Goal: Transaction & Acquisition: Purchase product/service

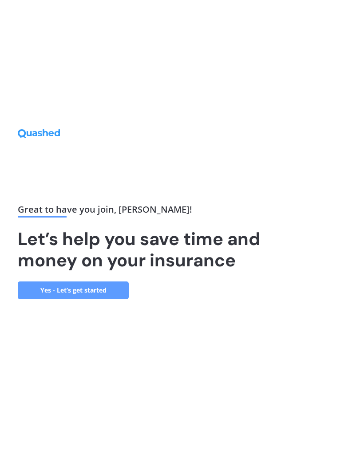
click at [68, 299] on link "Yes - Let’s get started" at bounding box center [73, 290] width 111 height 18
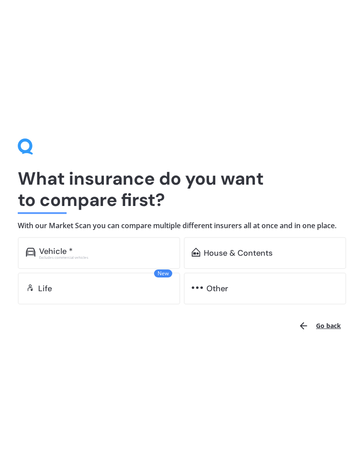
click at [55, 247] on div "Vehicle *" at bounding box center [56, 251] width 34 height 9
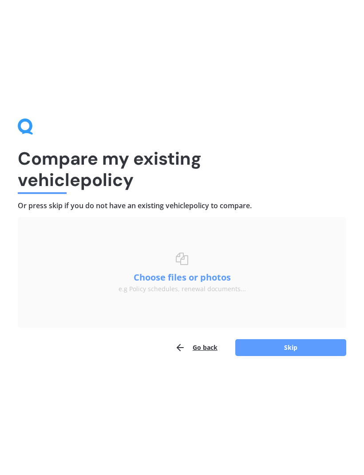
click at [198, 276] on button "Choose files or photos" at bounding box center [182, 277] width 111 height 9
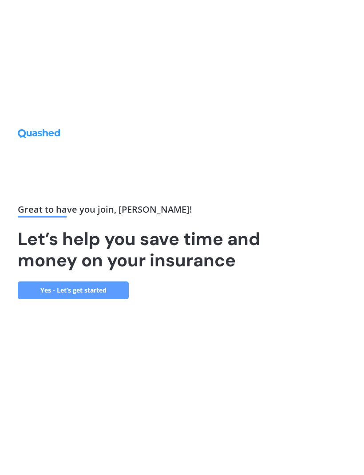
click at [63, 299] on link "Yes - Let’s get started" at bounding box center [73, 290] width 111 height 18
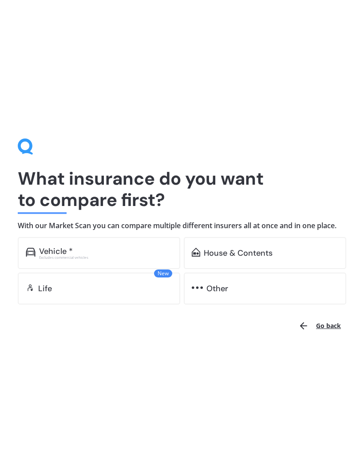
click at [47, 254] on div "Vehicle *" at bounding box center [56, 251] width 34 height 9
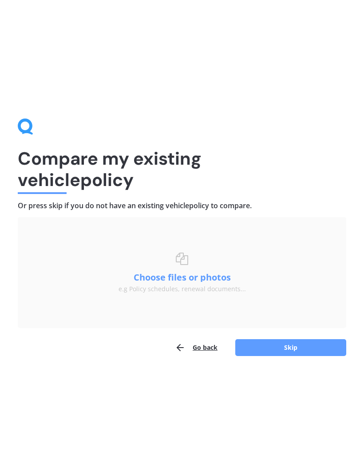
click at [158, 277] on button "Choose files or photos" at bounding box center [182, 277] width 111 height 9
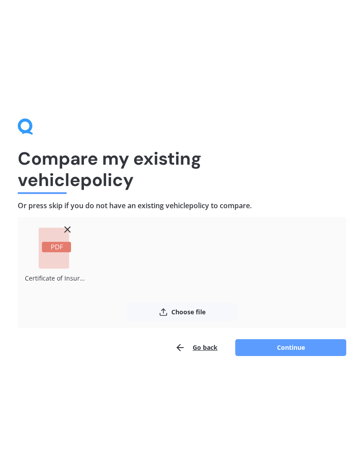
click at [293, 348] on button "Continue" at bounding box center [290, 347] width 111 height 17
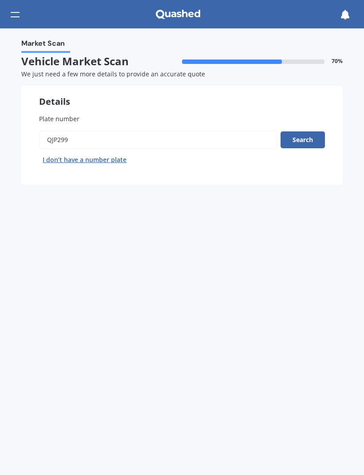
click at [305, 139] on button "Search" at bounding box center [303, 139] width 44 height 17
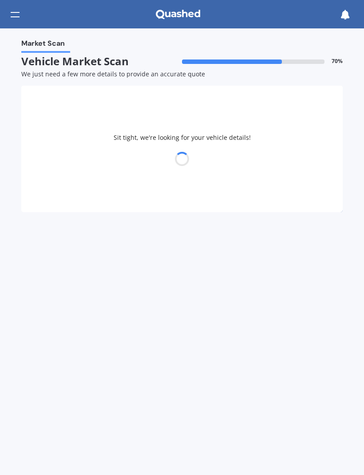
select select "TOYOTA"
select select "AQUA"
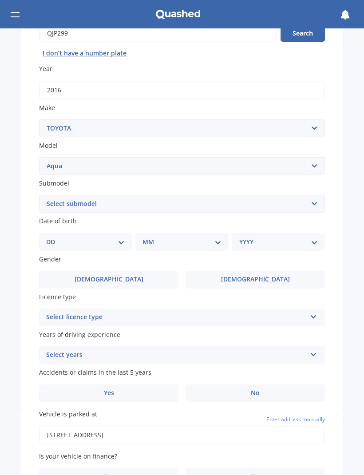
scroll to position [107, 0]
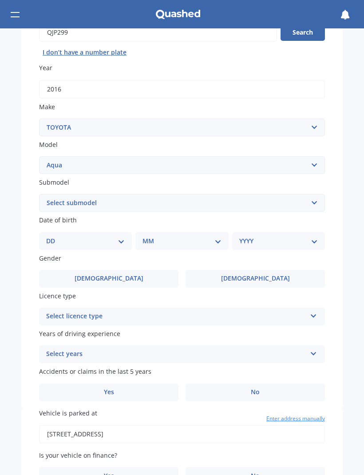
click at [123, 237] on select "DD 01 02 03 04 05 06 07 08 09 10 11 12 13 14 15 16 17 18 19 20 21 22 23 24 25 2…" at bounding box center [85, 241] width 79 height 10
select select "26"
click at [217, 237] on select "MM 01 02 03 04 05 06 07 08 09 10 11 12" at bounding box center [183, 241] width 75 height 10
select select "06"
click at [308, 236] on select "YYYY 2025 2024 2023 2022 2021 2020 2019 2018 2017 2016 2015 2014 2013 2012 2011…" at bounding box center [276, 241] width 75 height 10
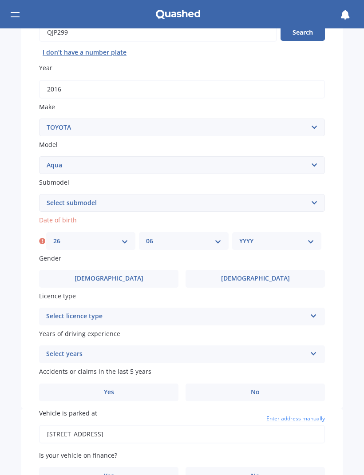
select select "1973"
click at [272, 276] on label "Female" at bounding box center [255, 279] width 139 height 18
click at [0, 0] on input "Female" at bounding box center [0, 0] width 0 height 0
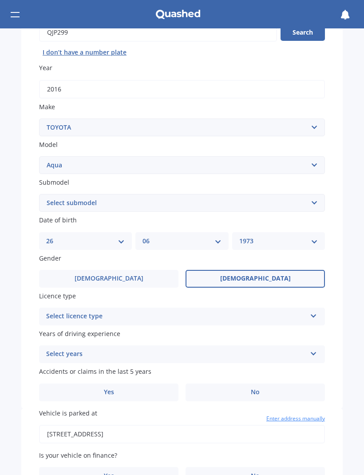
click at [315, 311] on icon at bounding box center [314, 314] width 8 height 6
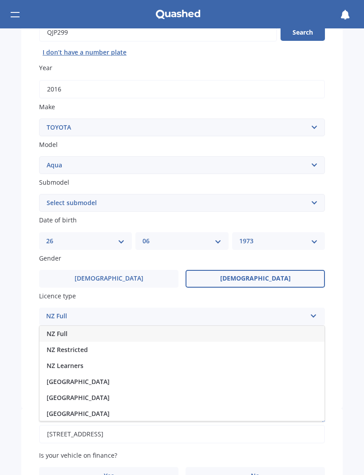
click at [57, 329] on span "NZ Full" at bounding box center [57, 333] width 21 height 8
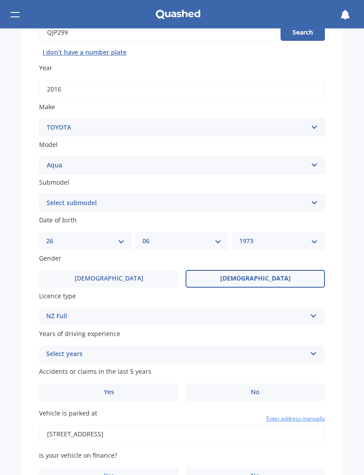
click at [316, 349] on icon at bounding box center [314, 352] width 8 height 6
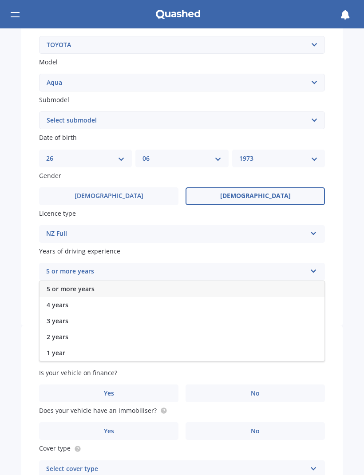
scroll to position [196, 0]
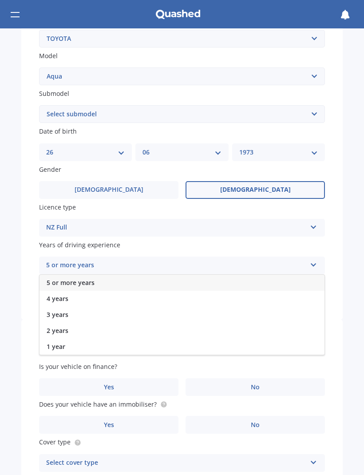
click at [60, 278] on span "5 or more years" at bounding box center [71, 282] width 48 height 8
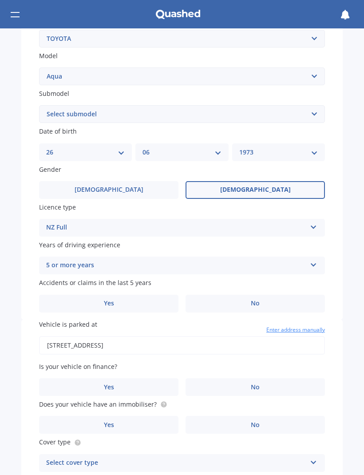
click at [261, 295] on label "No" at bounding box center [255, 304] width 139 height 18
click at [0, 0] on input "No" at bounding box center [0, 0] width 0 height 0
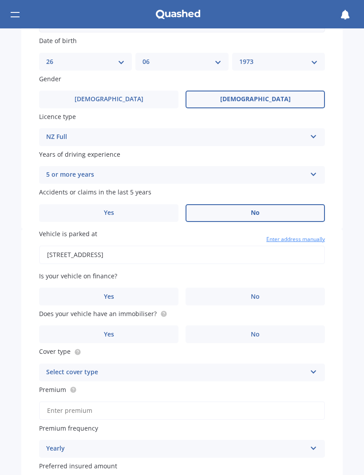
scroll to position [289, 0]
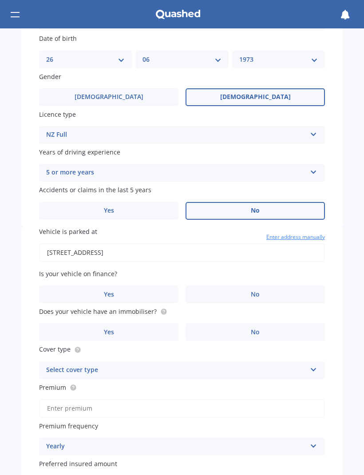
click at [265, 285] on label "No" at bounding box center [255, 294] width 139 height 18
click at [0, 0] on input "No" at bounding box center [0, 0] width 0 height 0
click at [111, 323] on label "Yes" at bounding box center [108, 332] width 139 height 18
click at [0, 0] on input "Yes" at bounding box center [0, 0] width 0 height 0
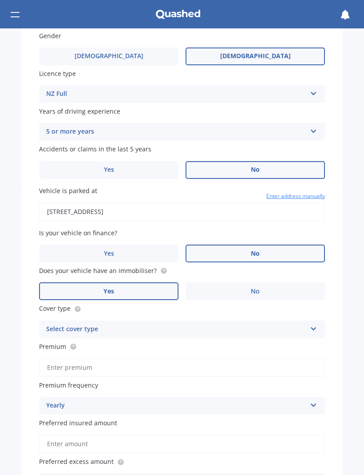
scroll to position [347, 0]
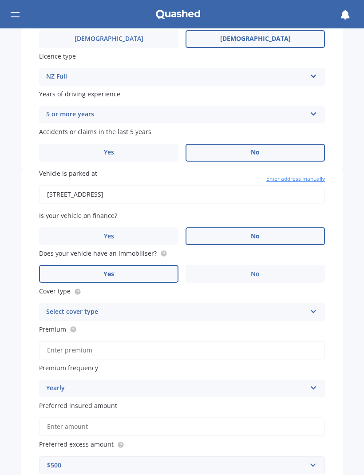
click at [315, 307] on icon at bounding box center [314, 310] width 8 height 6
click at [63, 337] on div "Third Party, Fire & Theft" at bounding box center [182, 345] width 285 height 16
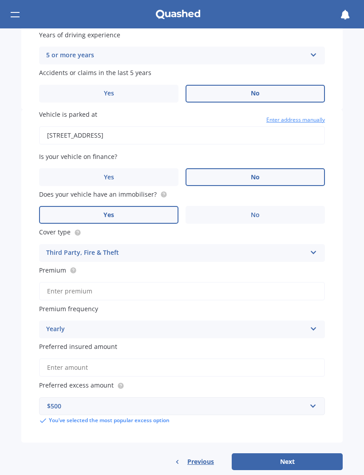
scroll to position [406, 0]
click at [307, 360] on input "Preferred insured amount" at bounding box center [182, 367] width 286 height 19
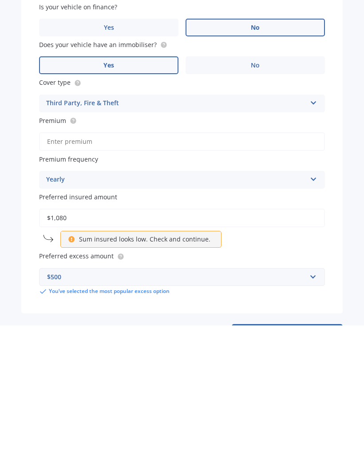
type input "$10,800"
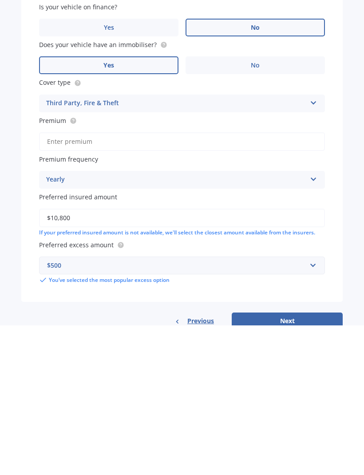
click at [300, 462] on button "Next" at bounding box center [287, 470] width 111 height 17
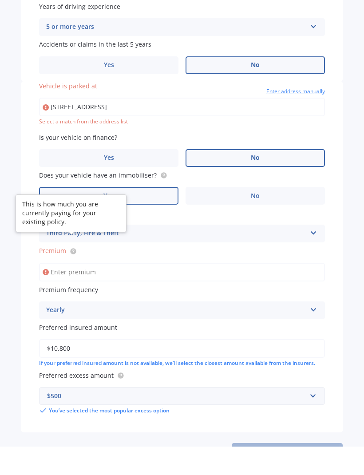
click at [72, 277] on circle at bounding box center [73, 280] width 6 height 6
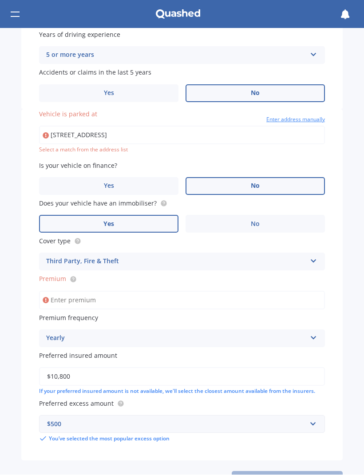
click at [52, 275] on span "Premium" at bounding box center [52, 279] width 27 height 8
click at [52, 291] on input "Premium" at bounding box center [182, 300] width 286 height 19
click at [70, 276] on icon at bounding box center [73, 279] width 7 height 7
click at [55, 291] on input "Premium" at bounding box center [182, 300] width 286 height 19
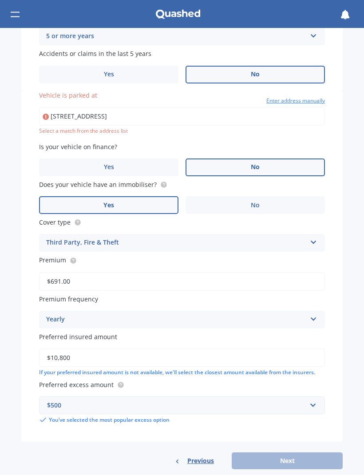
scroll to position [424, 0]
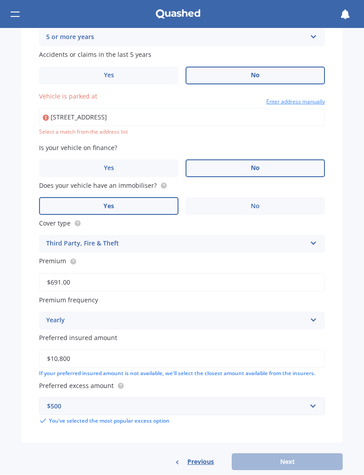
type input "$691.00"
click at [295, 454] on div "Previous Next" at bounding box center [181, 462] width 321 height 17
click at [57, 108] on input "446 Soldiers Road Lower Kaimai Lower Kaimai 3171" at bounding box center [182, 117] width 286 height 19
type input "446 Soldiers Road, Lower Kaimai 3171"
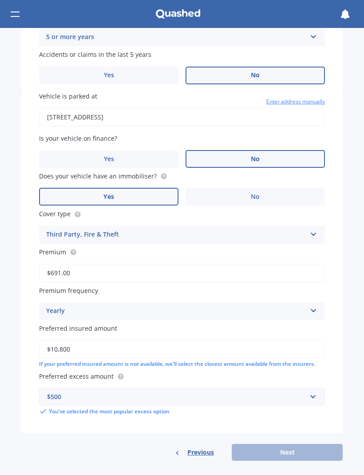
scroll to position [415, 0]
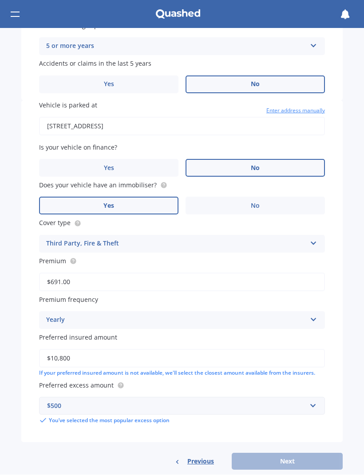
click at [289, 453] on div "Previous Next" at bounding box center [181, 461] width 321 height 17
click at [283, 453] on div "Previous Next" at bounding box center [181, 461] width 321 height 17
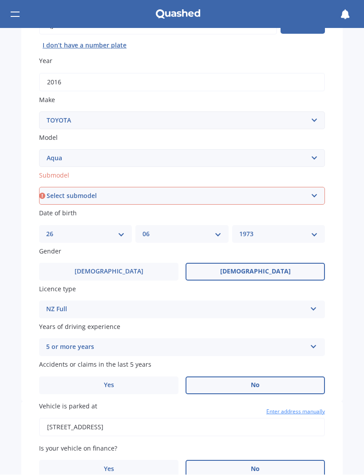
scroll to position [114, 0]
click at [317, 192] on select "Select submodel (All Other) Hatchback Hybrid" at bounding box center [182, 196] width 286 height 18
select select "HYBRID"
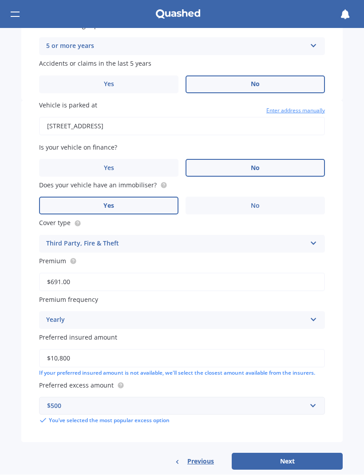
click at [293, 453] on button "Next" at bounding box center [287, 461] width 111 height 17
select select "26"
select select "06"
select select "1973"
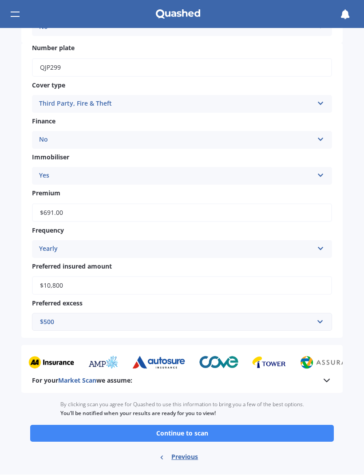
scroll to position [282, 0]
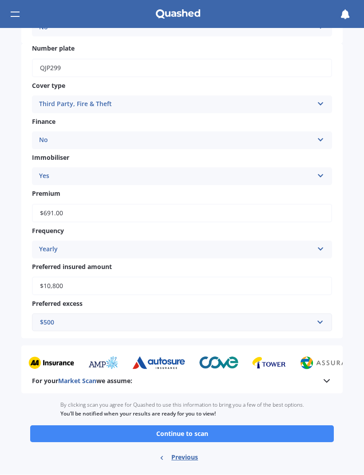
click at [189, 426] on button "Continue to scan" at bounding box center [182, 434] width 304 height 17
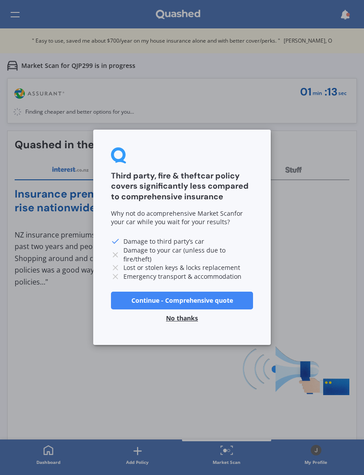
click at [198, 300] on button "Continue - Comprehensive quote" at bounding box center [182, 301] width 142 height 18
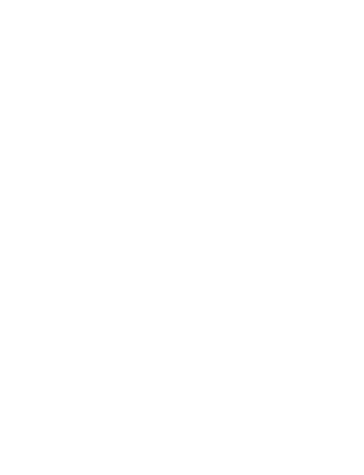
click at [227, 350] on div at bounding box center [182, 237] width 364 height 475
click at [309, 162] on div at bounding box center [182, 237] width 364 height 475
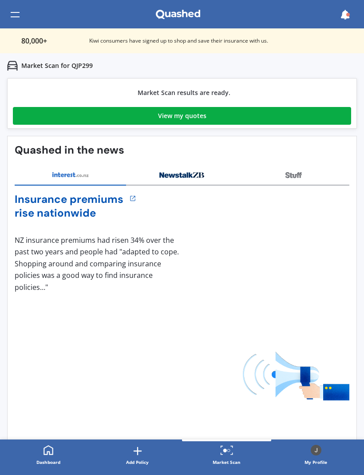
click at [191, 116] on div "View my quotes" at bounding box center [182, 116] width 48 height 18
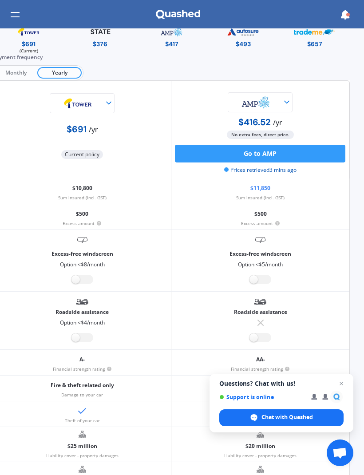
scroll to position [36, 17]
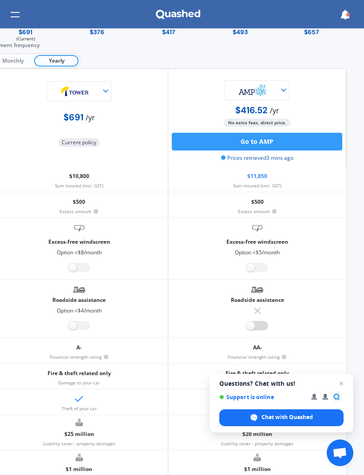
click at [252, 325] on label at bounding box center [257, 325] width 22 height 9
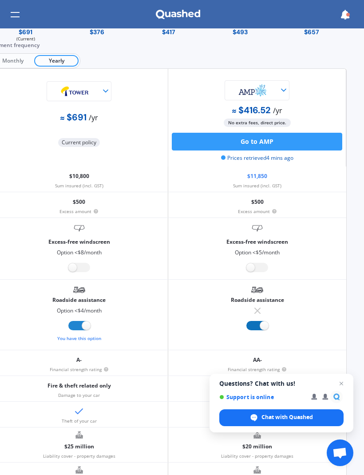
radio input "true"
click at [262, 263] on label at bounding box center [257, 267] width 22 height 9
radio input "true"
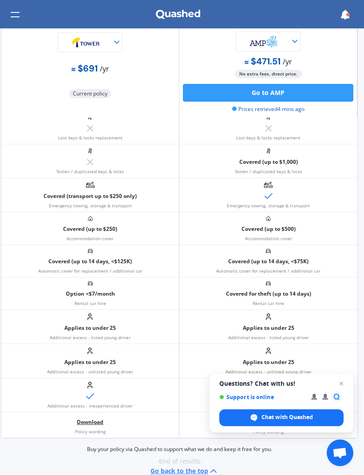
scroll to position [469, 6]
click at [260, 323] on p "Applies to under 25" at bounding box center [268, 328] width 51 height 13
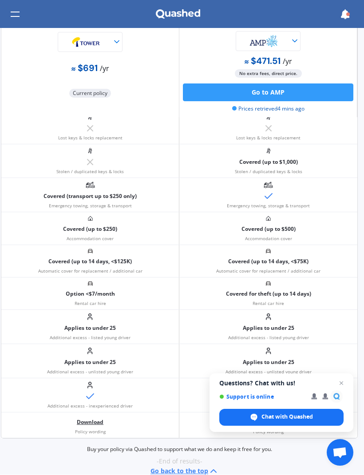
click at [342, 383] on span "Close chat" at bounding box center [341, 383] width 11 height 11
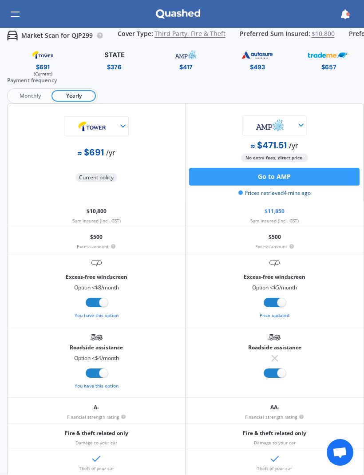
scroll to position [0, 0]
click at [280, 172] on button "Go to AMP" at bounding box center [274, 177] width 170 height 18
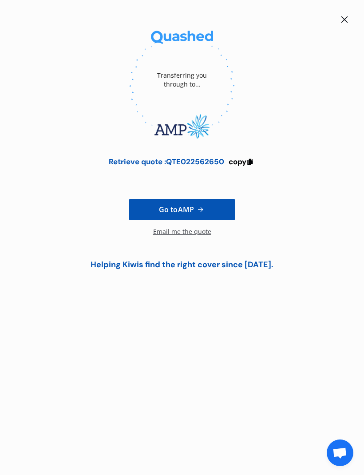
click at [187, 210] on span "Go to AMP" at bounding box center [176, 209] width 35 height 11
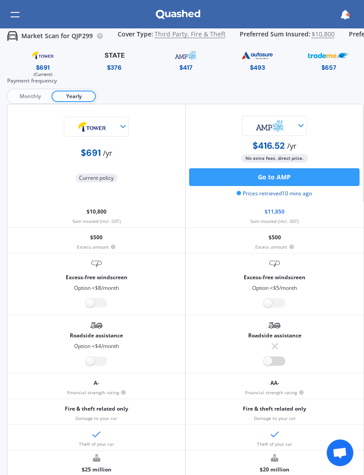
click at [272, 359] on label at bounding box center [275, 360] width 22 height 9
radio input "true"
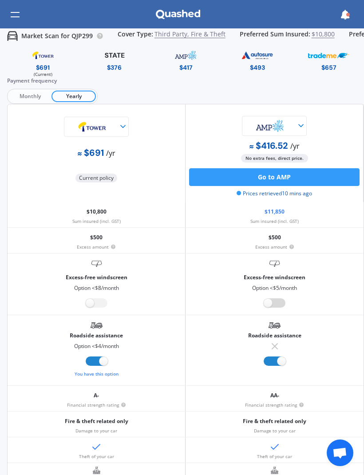
click at [277, 303] on label at bounding box center [275, 302] width 22 height 9
radio input "true"
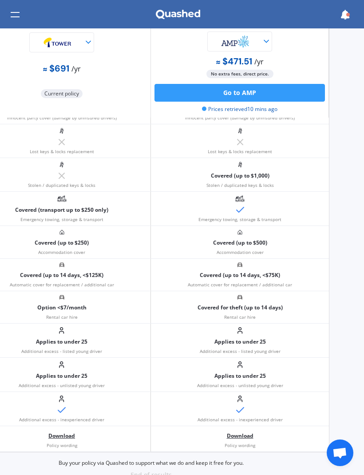
scroll to position [454, 35]
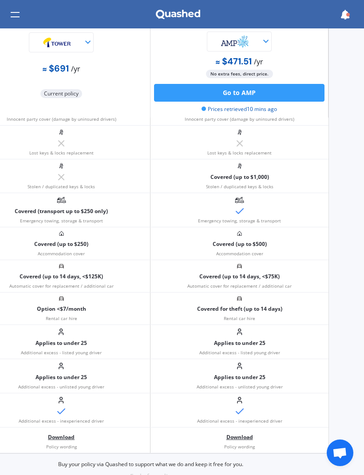
click at [222, 90] on button "Go to AMP" at bounding box center [239, 93] width 170 height 18
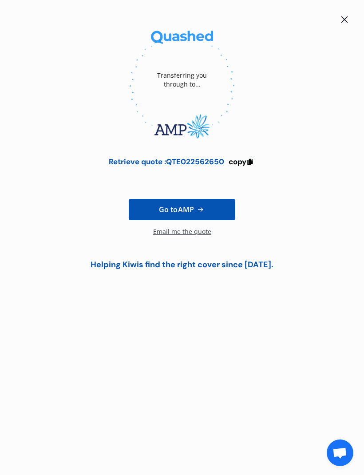
click at [205, 208] on icon at bounding box center [200, 209] width 9 height 9
